Goal: Task Accomplishment & Management: Manage account settings

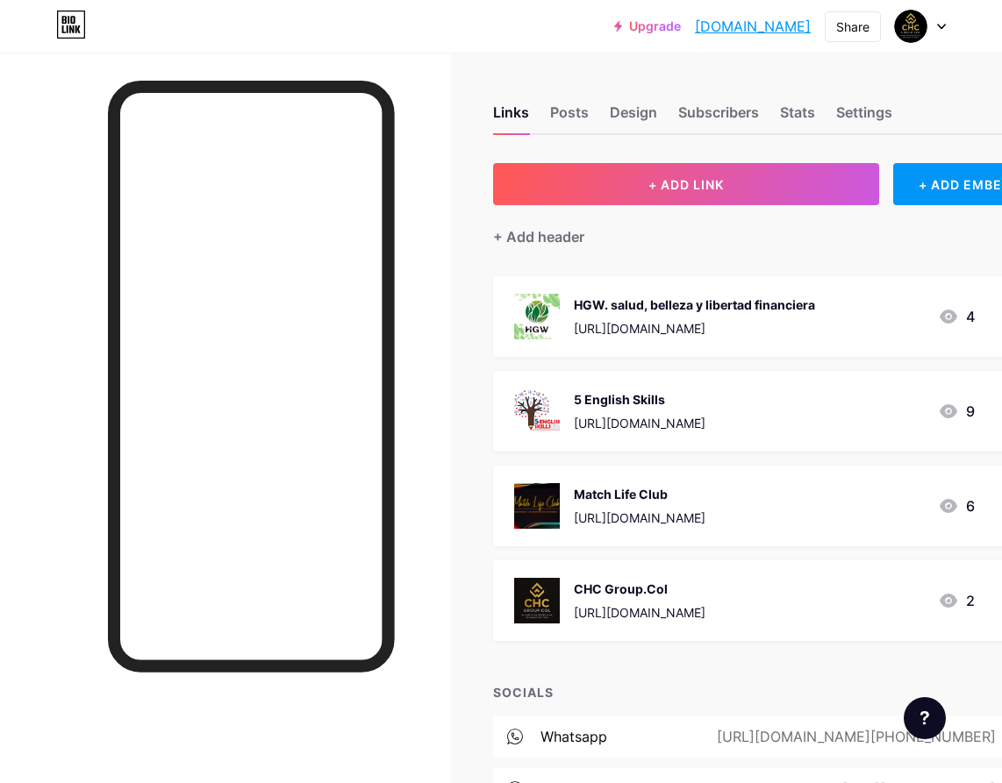
click at [623, 397] on div "5 English Skills" at bounding box center [640, 399] width 132 height 18
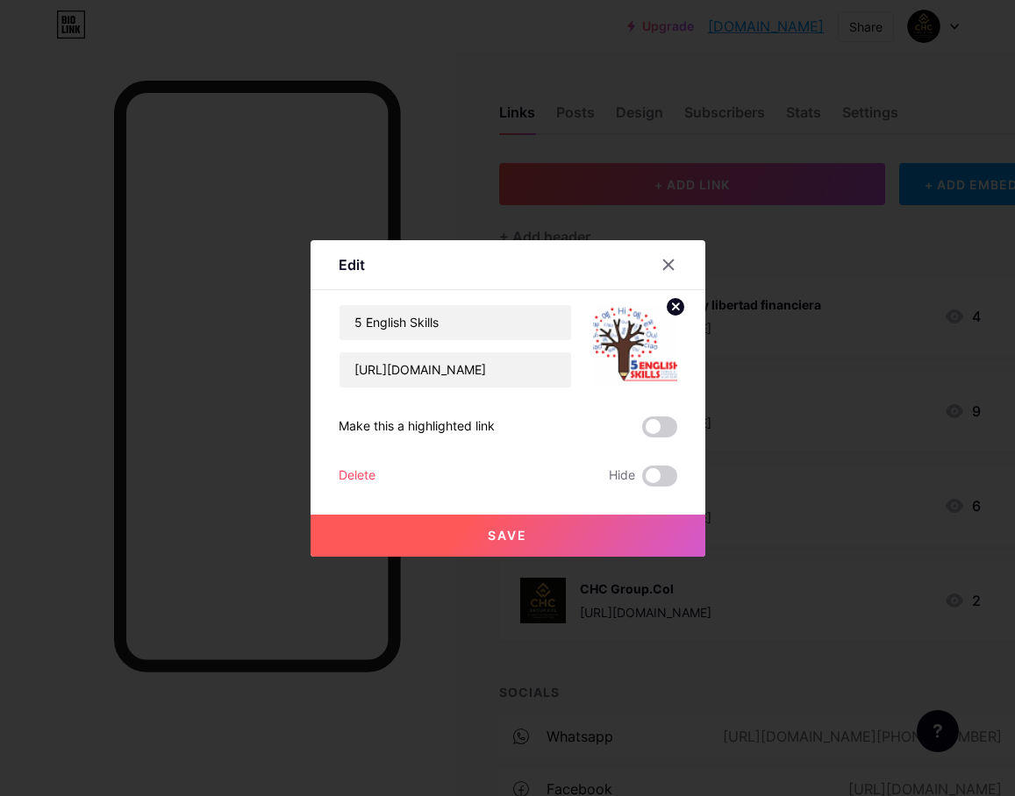
click at [653, 346] on img at bounding box center [635, 346] width 84 height 84
click at [675, 308] on circle at bounding box center [675, 306] width 19 height 19
click at [639, 347] on rect at bounding box center [644, 346] width 14 height 9
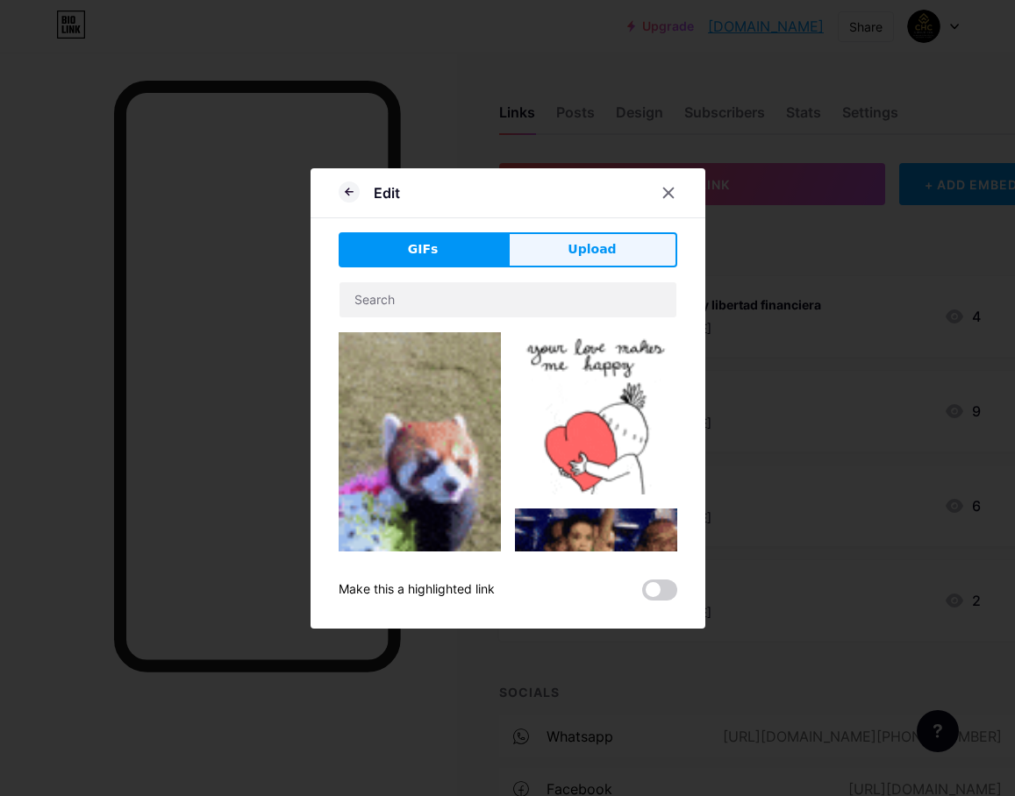
click at [555, 253] on button "Upload" at bounding box center [592, 249] width 169 height 35
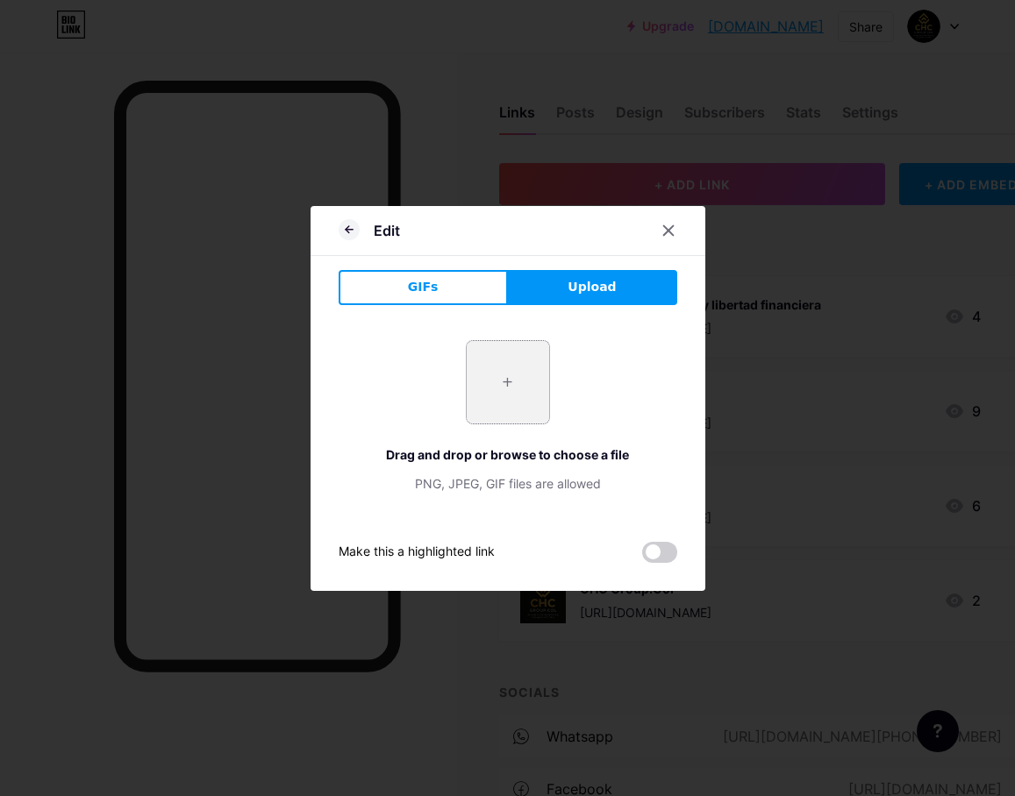
click at [499, 374] on input "file" at bounding box center [508, 382] width 82 height 82
type input "C:\fakepath\Logo fin 5ES.jpg"
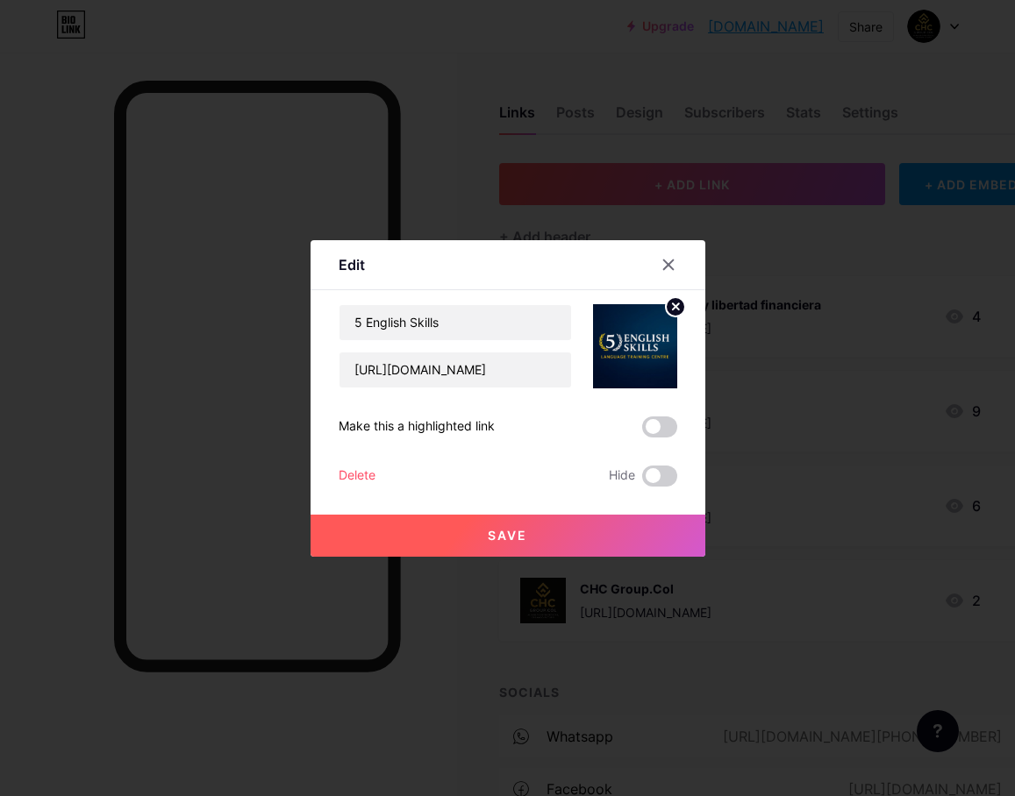
click at [579, 546] on button "Save" at bounding box center [508, 536] width 395 height 42
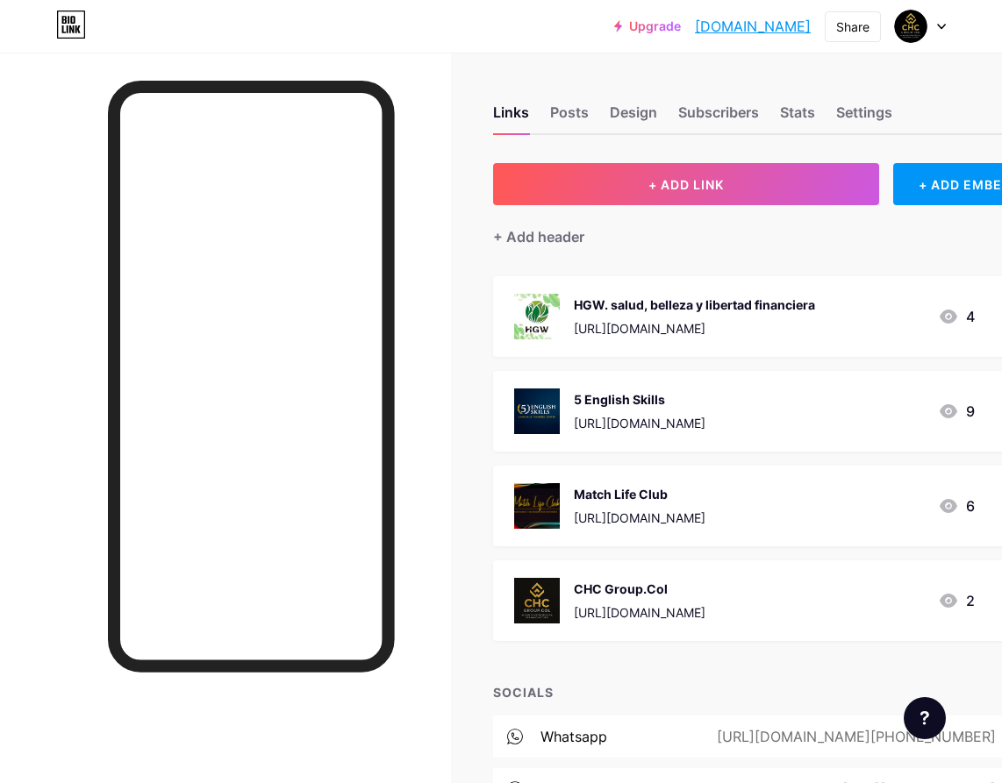
drag, startPoint x: 625, startPoint y: 419, endPoint x: 631, endPoint y: 338, distance: 81.7
click at [631, 338] on span "HGW. salud, belleza y libertad financiera [URL][DOMAIN_NAME] 4 5 English Skills…" at bounding box center [765, 458] width 545 height 365
drag, startPoint x: 976, startPoint y: 416, endPoint x: 961, endPoint y: 348, distance: 69.2
click at [961, 348] on span "HGW. salud, belleza y libertad financiera [URL][DOMAIN_NAME] 4 5 English Skills…" at bounding box center [765, 458] width 545 height 365
click at [782, 687] on div "SOCIALS" at bounding box center [765, 692] width 545 height 18
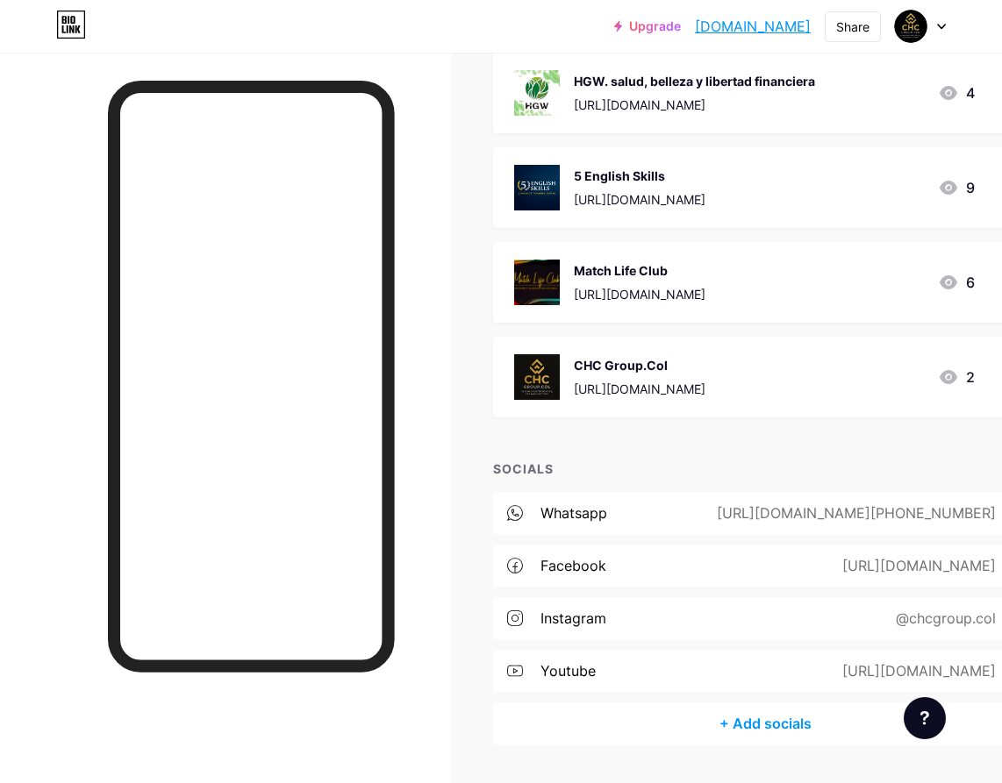
scroll to position [272, 0]
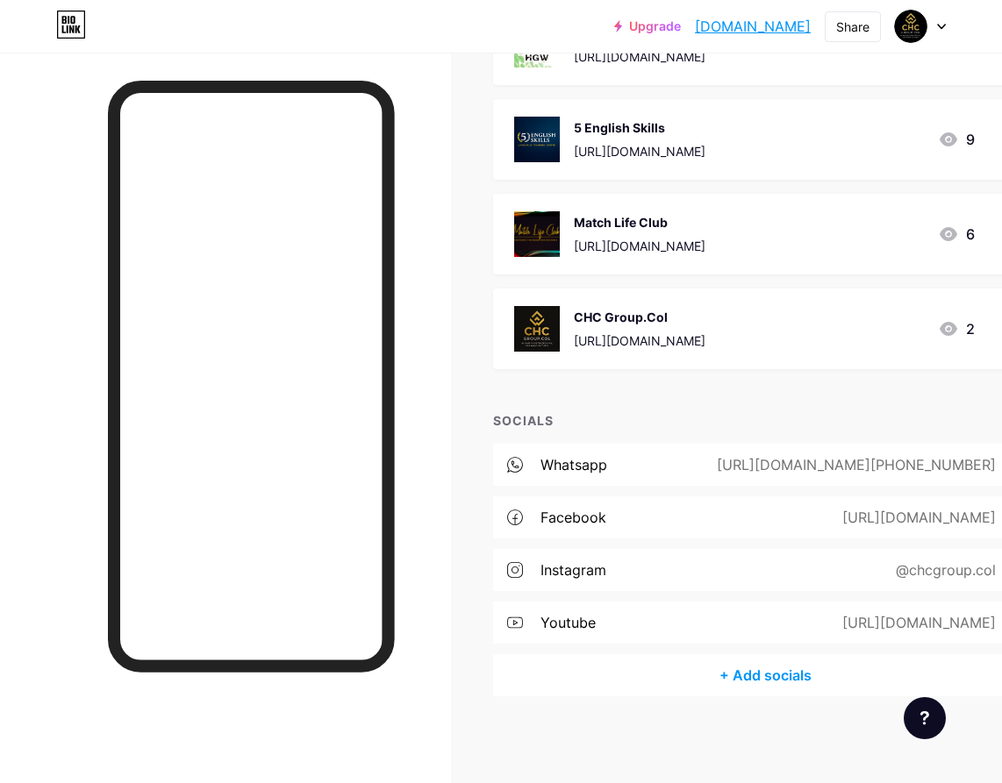
drag, startPoint x: 824, startPoint y: 781, endPoint x: 934, endPoint y: 782, distance: 110.5
click at [934, 782] on div "Links Posts Design Subscribers Stats Settings + ADD LINK + ADD EMBED + Add head…" at bounding box center [555, 282] width 1111 height 1003
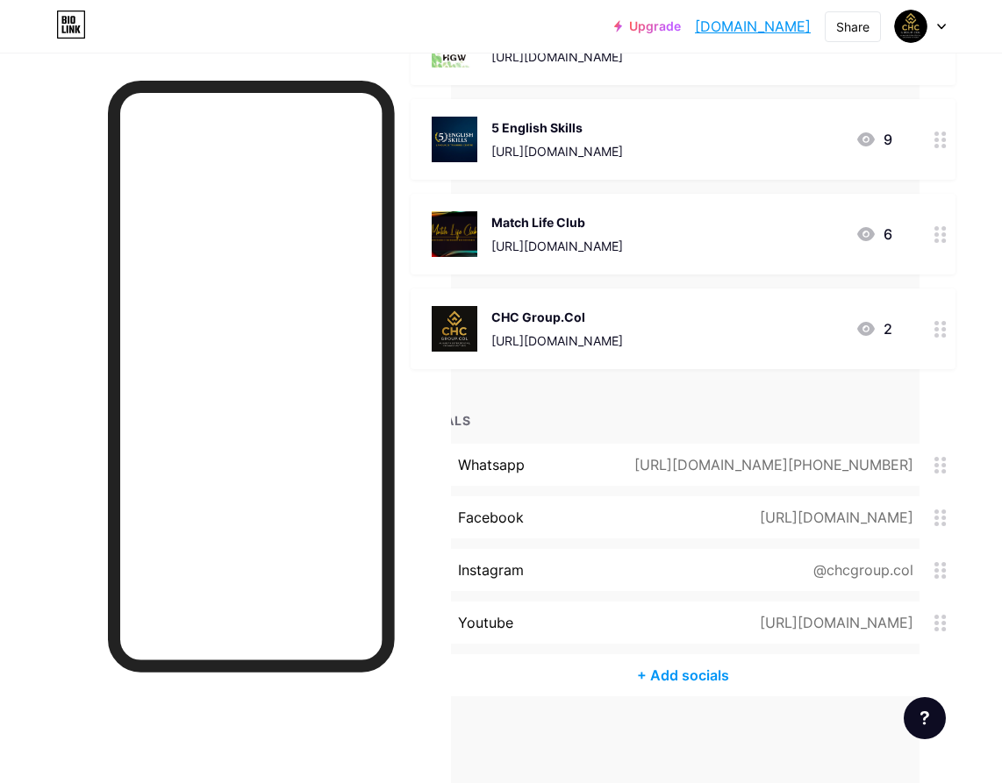
scroll to position [272, 116]
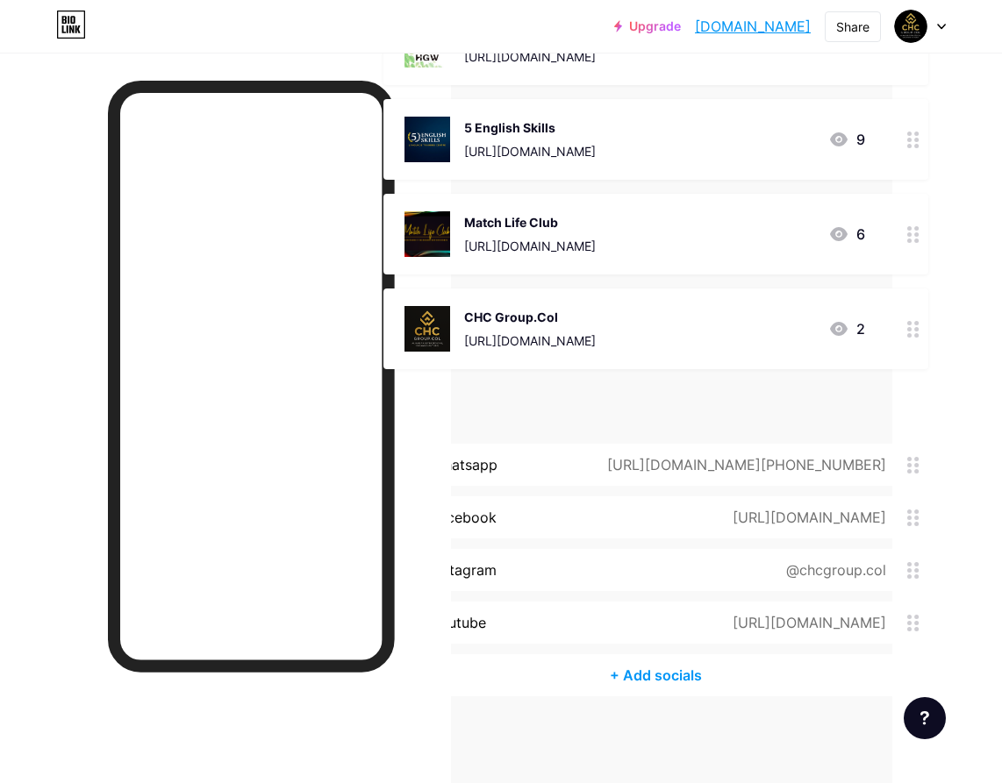
click at [822, 722] on div "Links Posts Design Subscribers Stats Settings + ADD LINK + ADD EMBED + Add head…" at bounding box center [445, 282] width 1111 height 1003
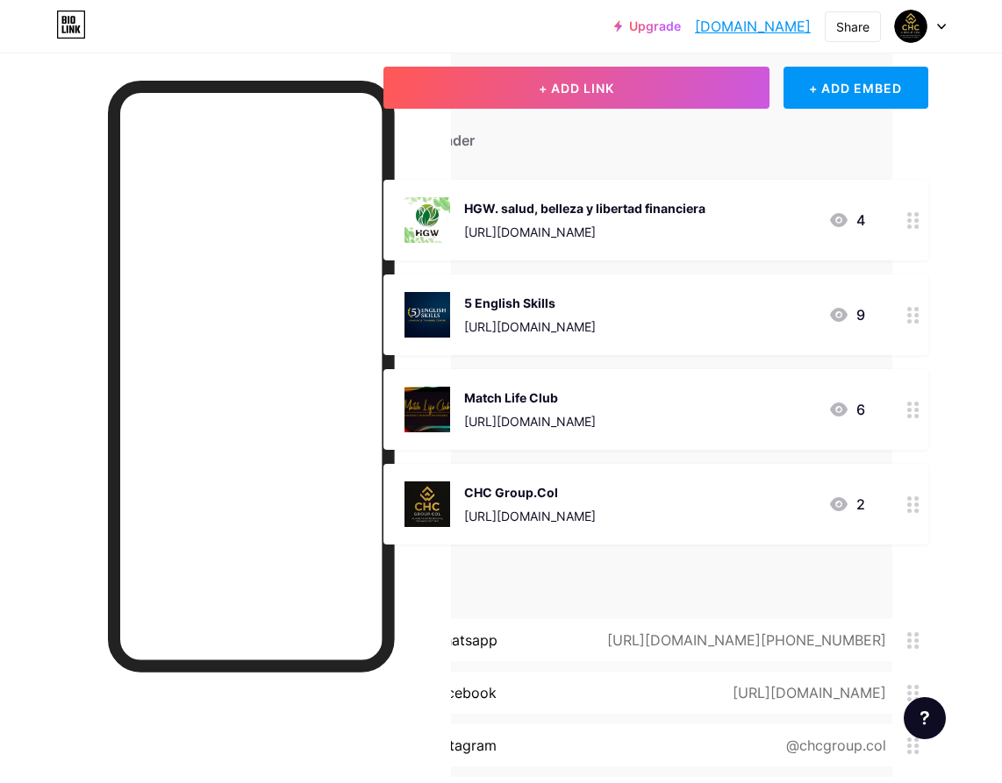
click at [910, 323] on div at bounding box center [913, 315] width 30 height 81
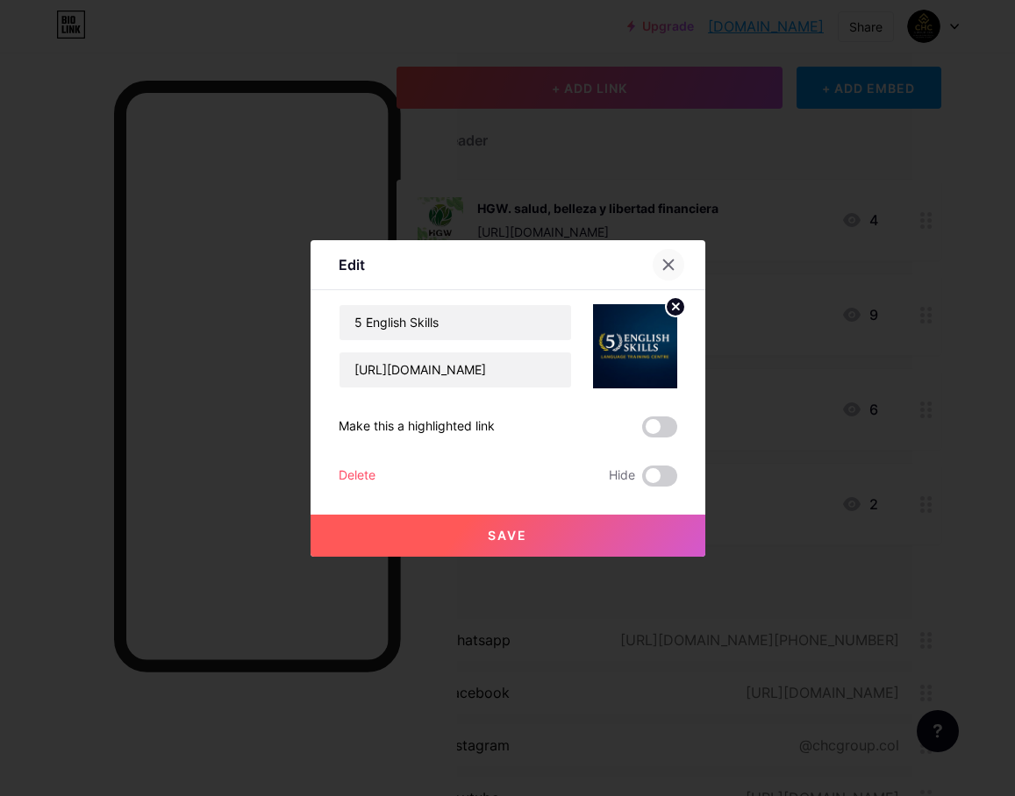
click at [660, 263] on div at bounding box center [669, 265] width 32 height 32
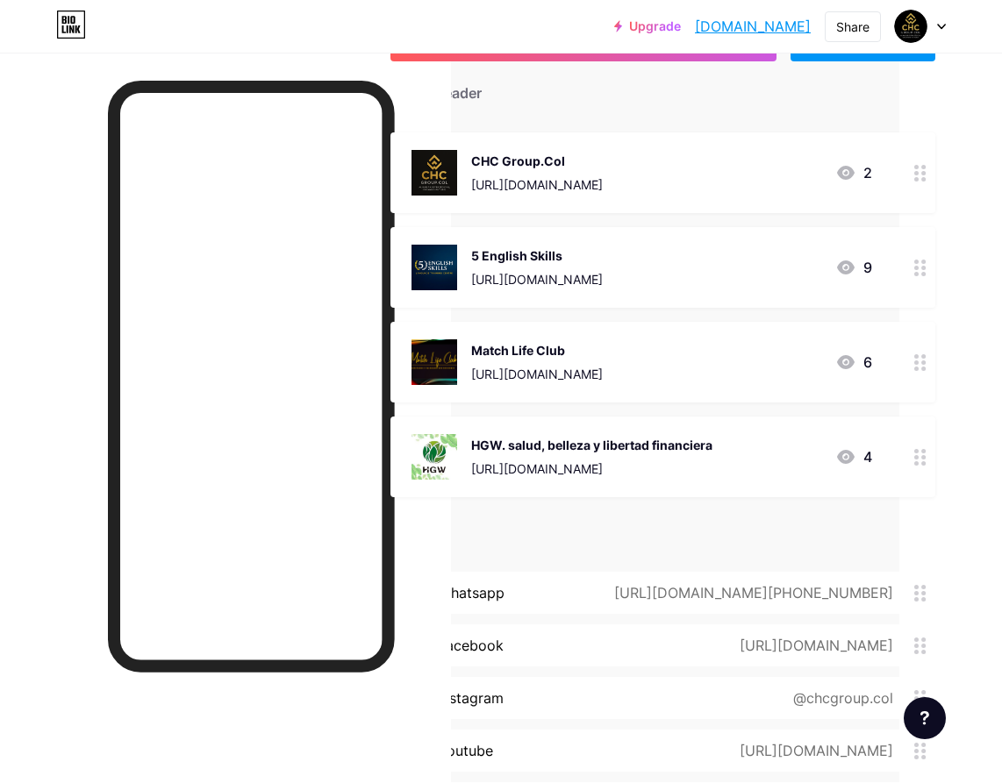
scroll to position [0, 103]
